Goal: Task Accomplishment & Management: Manage account settings

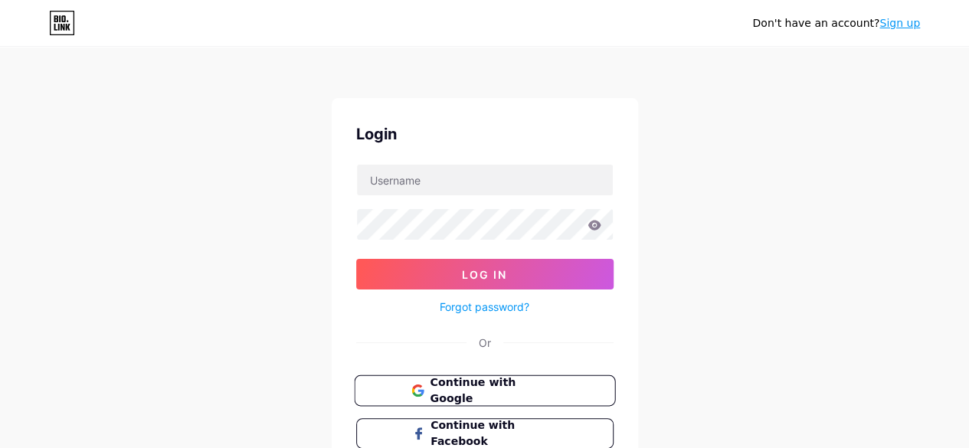
click at [483, 391] on span "Continue with Google" at bounding box center [494, 391] width 128 height 33
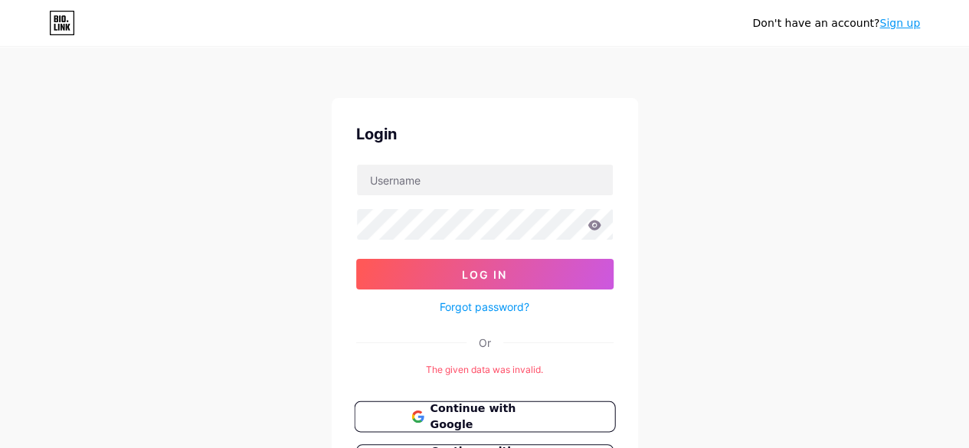
click at [498, 412] on span "Continue with Google" at bounding box center [494, 417] width 128 height 33
